Goal: Task Accomplishment & Management: Manage account settings

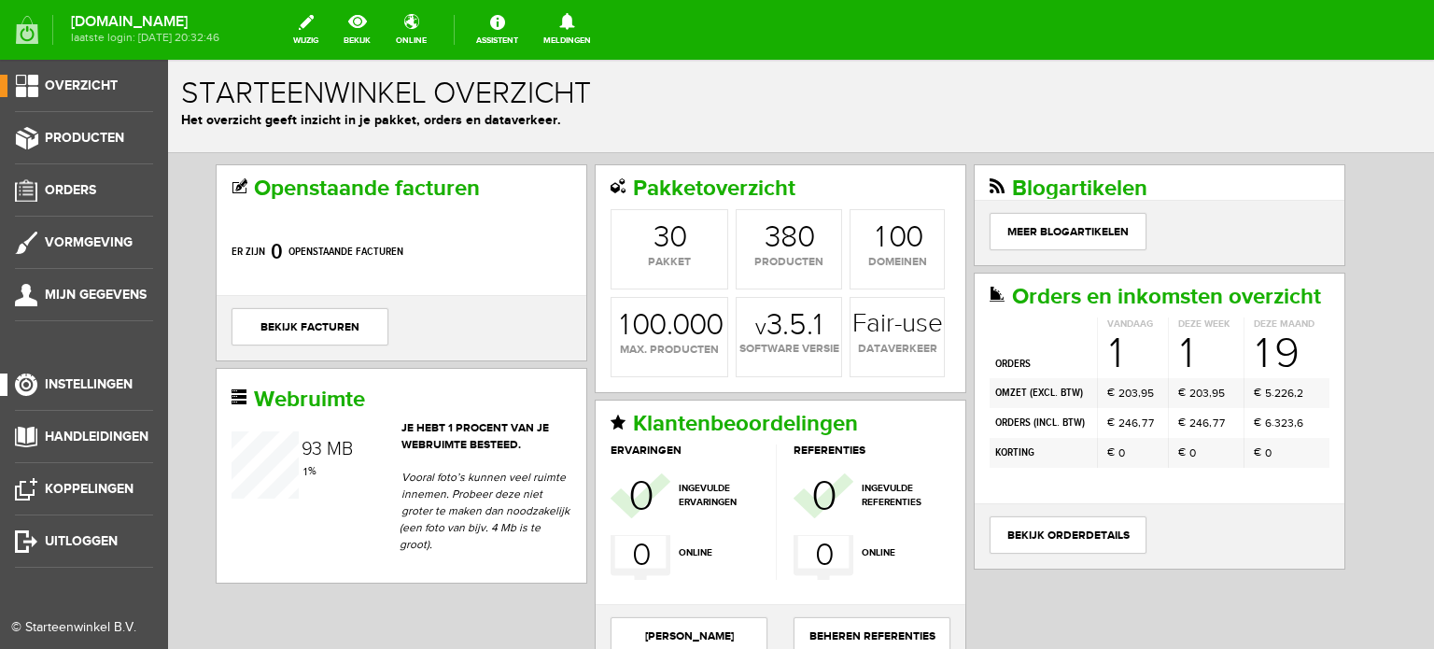
click at [117, 376] on span "Instellingen" at bounding box center [89, 384] width 88 height 16
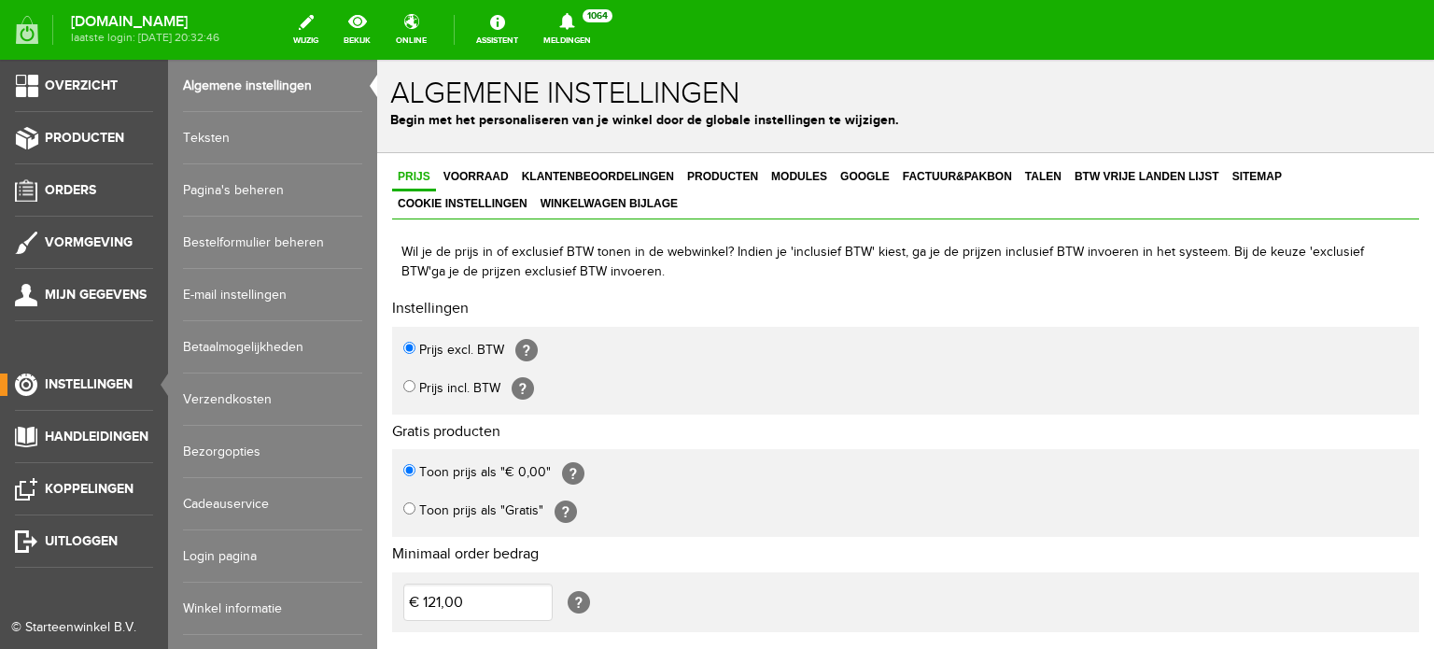
click at [220, 549] on link "Login pagina" at bounding box center [272, 556] width 179 height 52
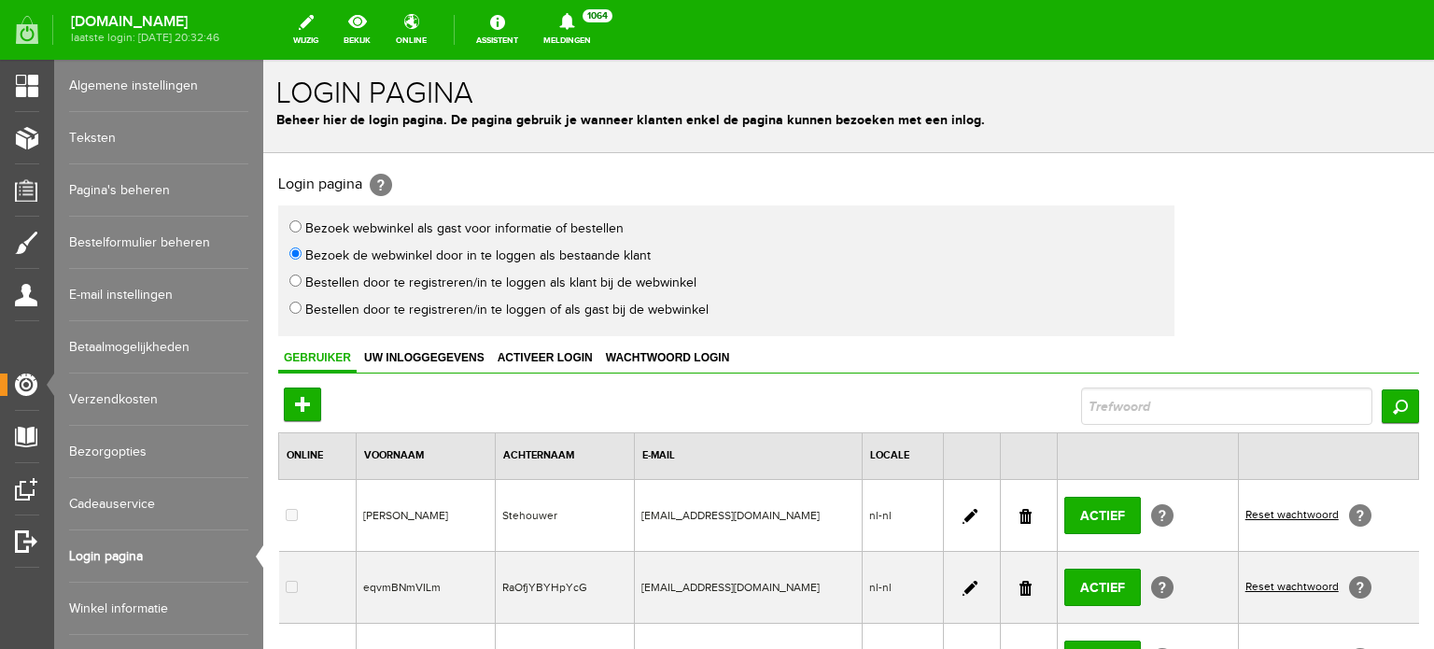
click at [1020, 584] on link at bounding box center [1026, 588] width 12 height 15
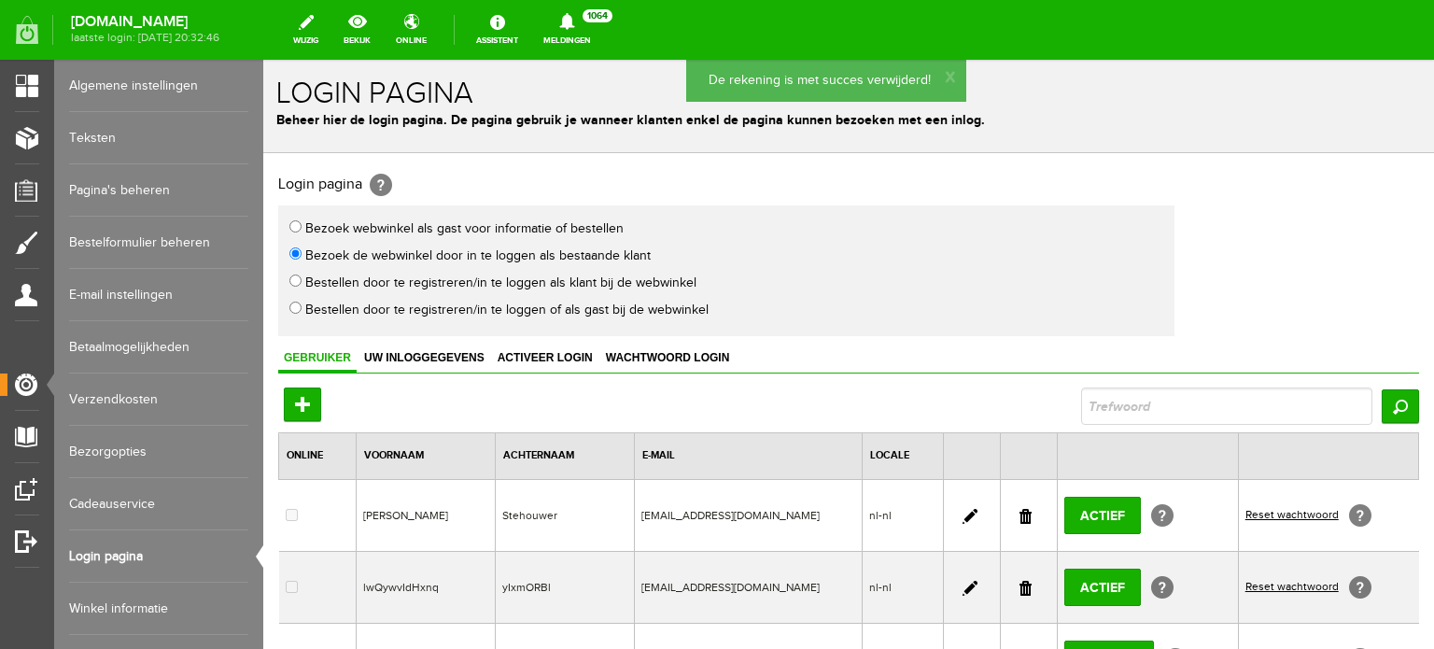
click at [1020, 581] on link at bounding box center [1026, 588] width 12 height 15
click at [963, 509] on link at bounding box center [970, 516] width 15 height 15
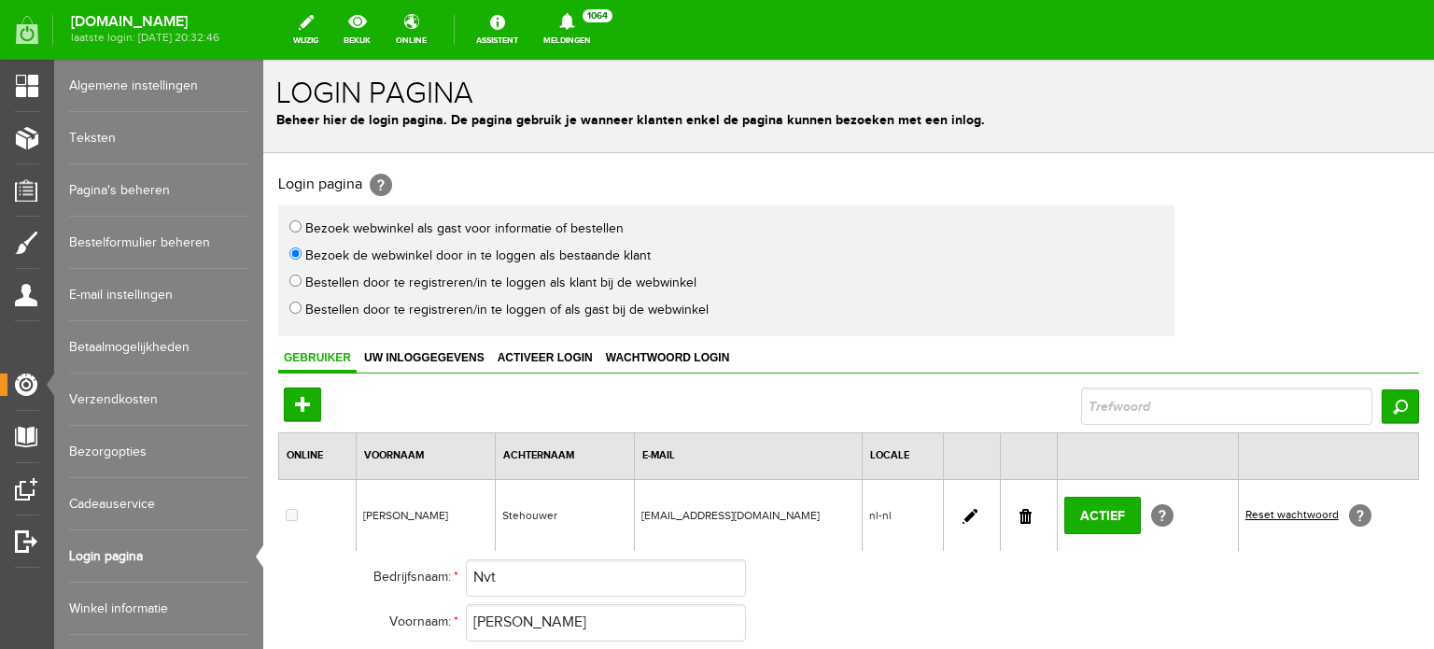
click at [1021, 514] on link at bounding box center [1026, 516] width 12 height 15
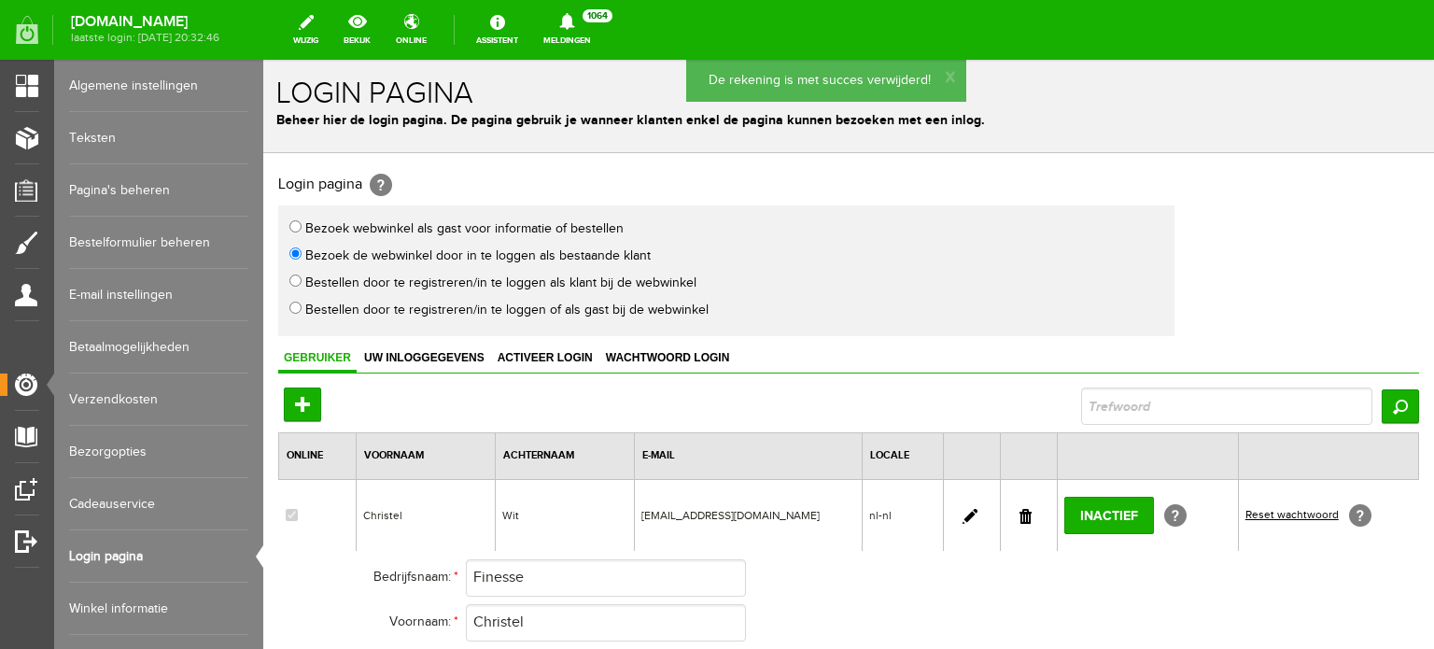
click at [129, 546] on link "Login pagina" at bounding box center [158, 556] width 179 height 52
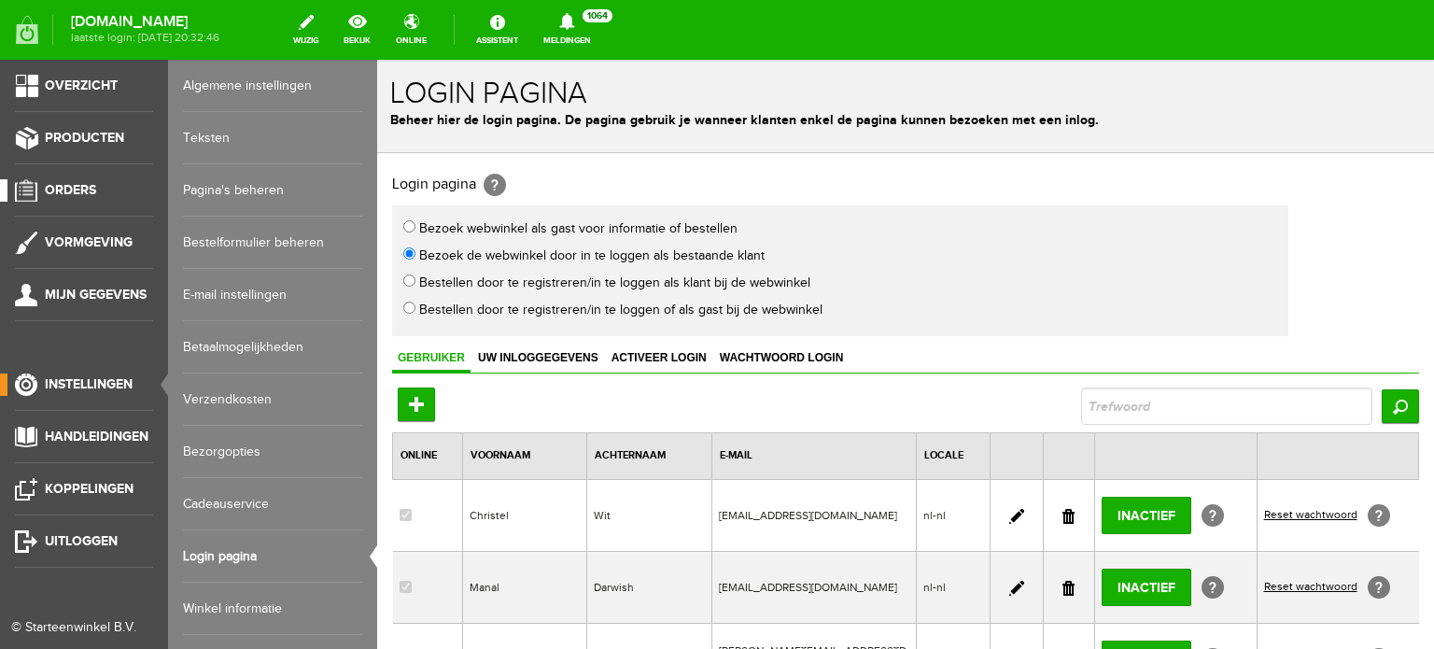
click at [84, 190] on span "Orders" at bounding box center [70, 190] width 51 height 16
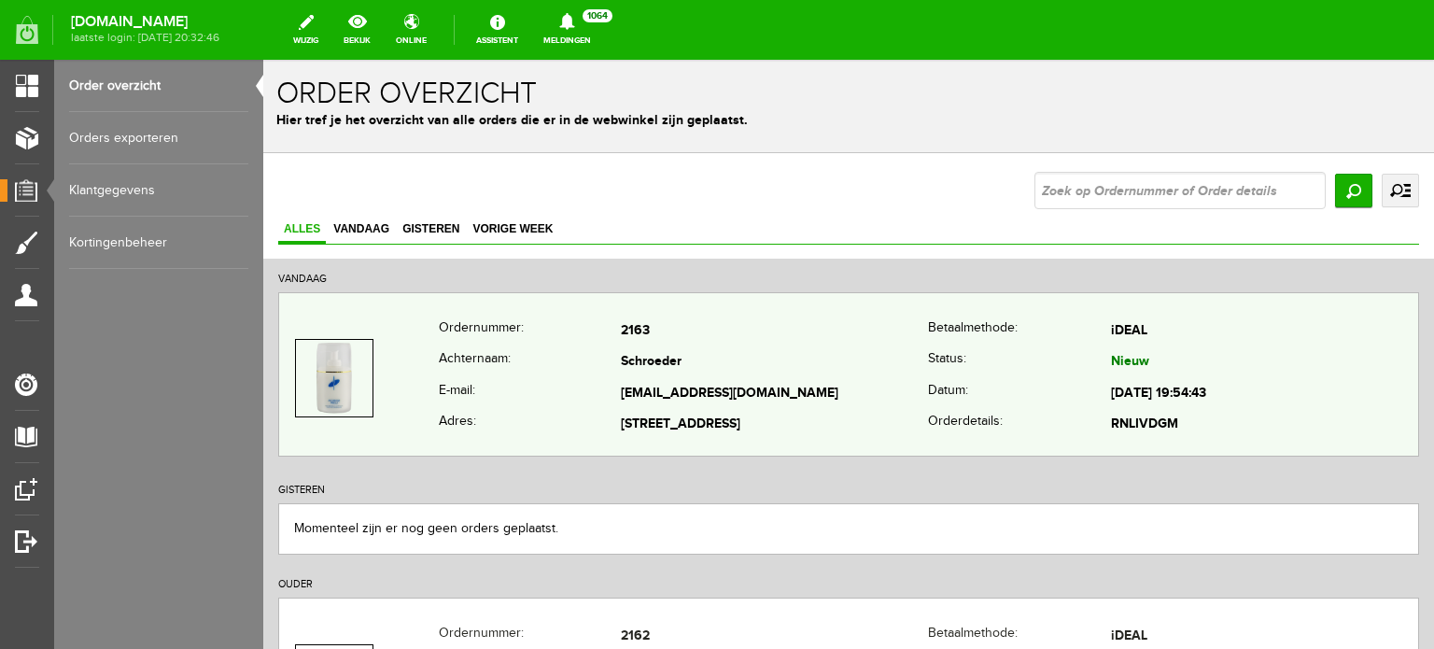
click at [639, 354] on td "Schroeder" at bounding box center [774, 363] width 307 height 32
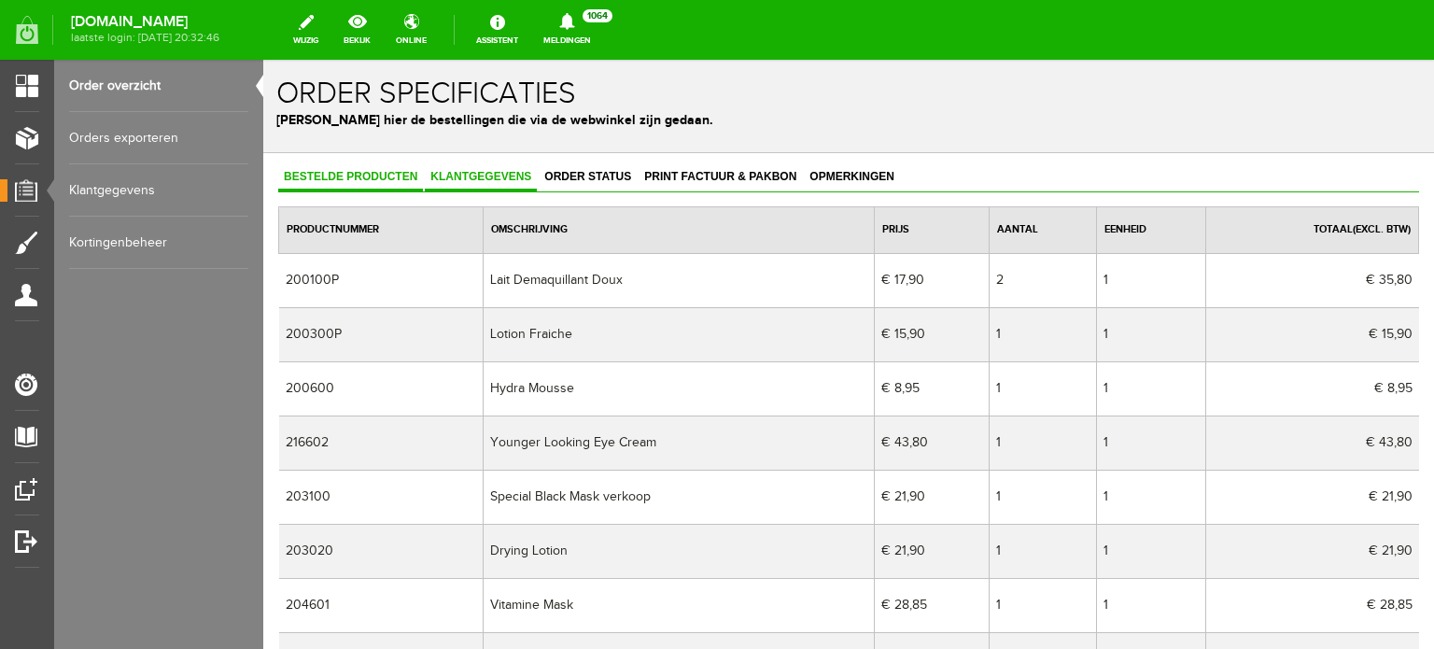
click at [475, 171] on span "Klantgegevens" at bounding box center [481, 176] width 112 height 13
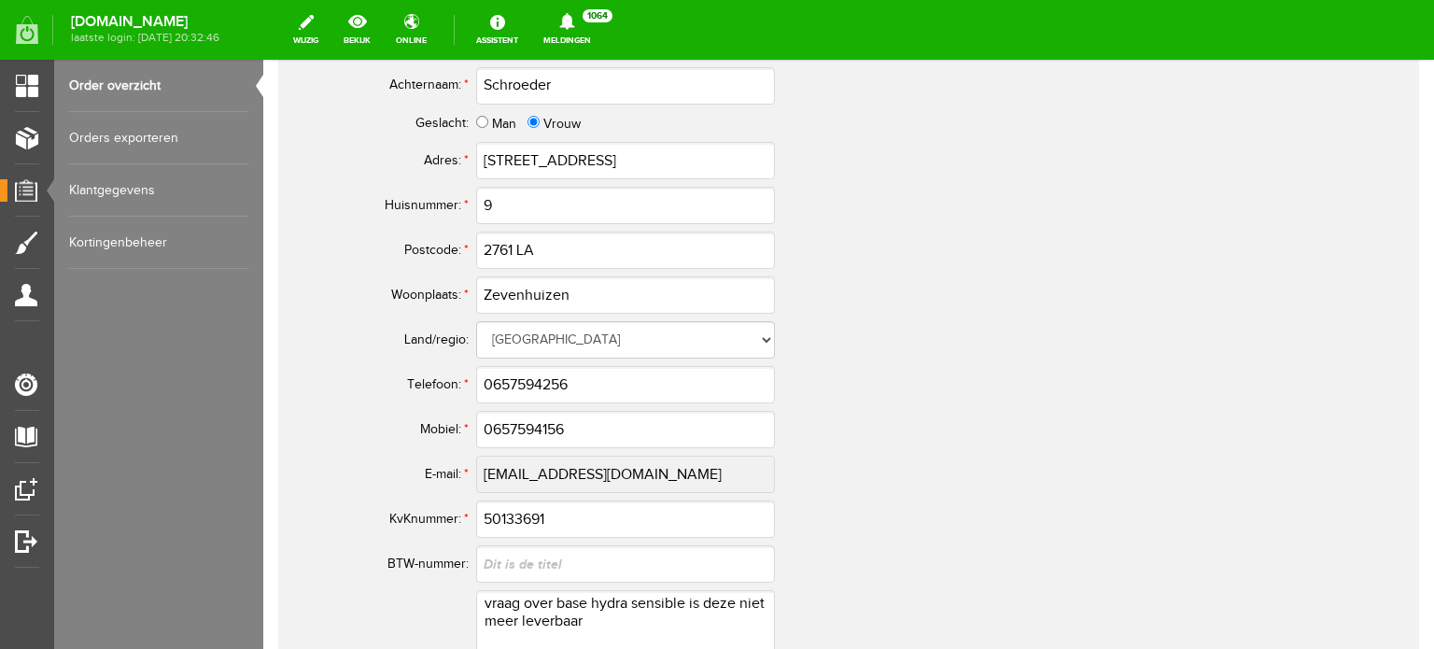
scroll to position [1083, 0]
